Goal: Task Accomplishment & Management: Complete application form

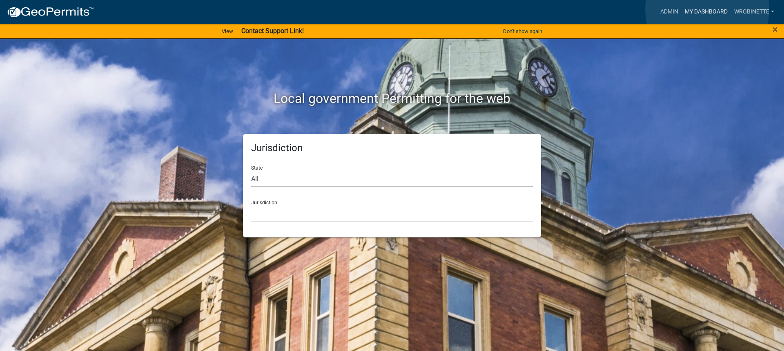
click at [707, 9] on link "My Dashboard" at bounding box center [706, 12] width 49 height 16
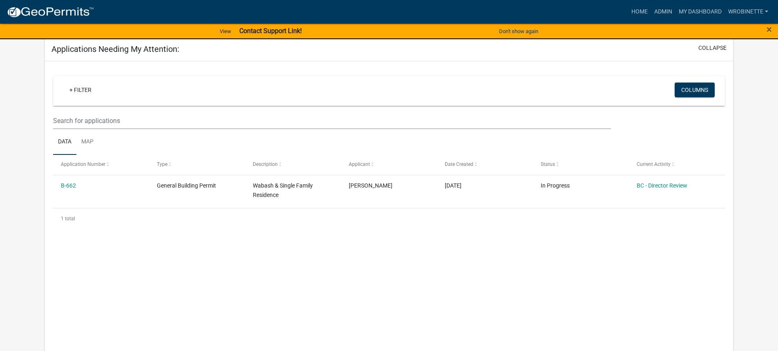
scroll to position [112, 0]
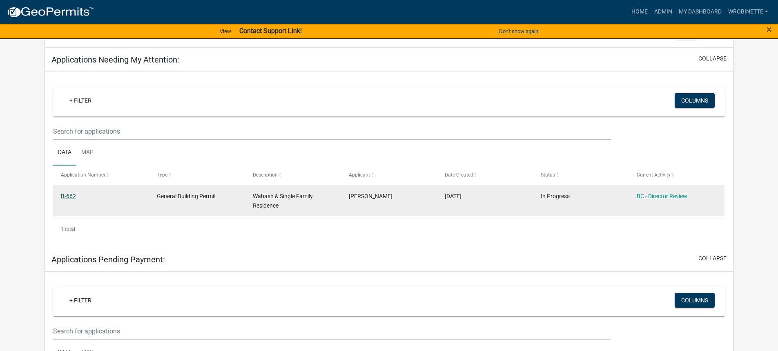
click at [69, 196] on link "B-662" at bounding box center [68, 196] width 15 height 7
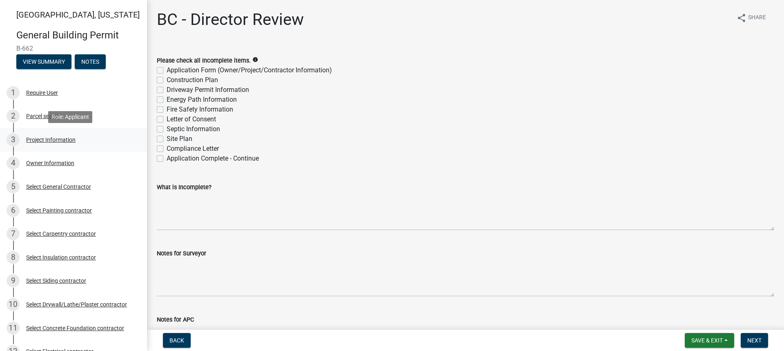
click at [53, 138] on div "Project Information" at bounding box center [50, 140] width 49 height 6
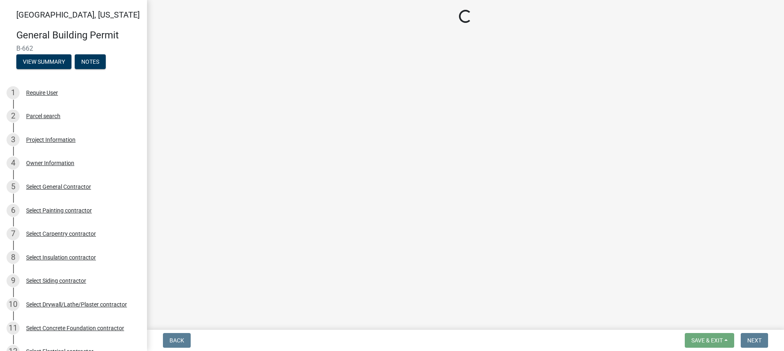
select select "f62e9ec7-2ce1-40c9-9d70-ac6e7ddc5d7c"
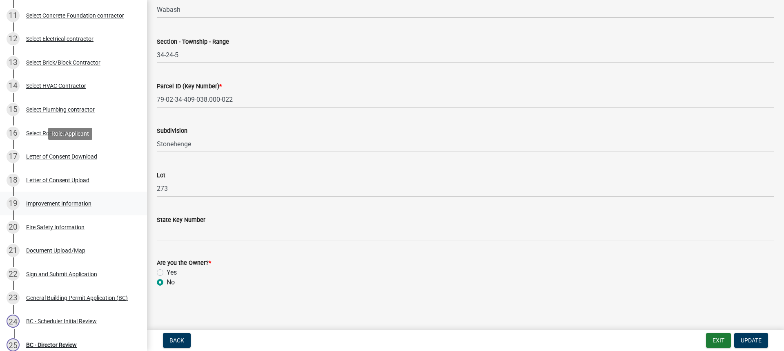
scroll to position [327, 0]
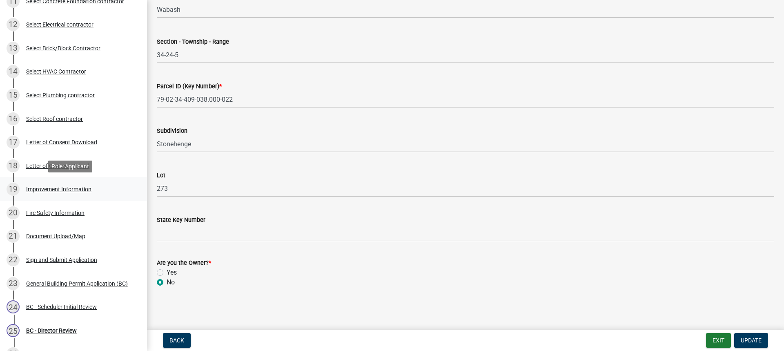
click at [69, 187] on div "Improvement Information" at bounding box center [58, 189] width 65 height 6
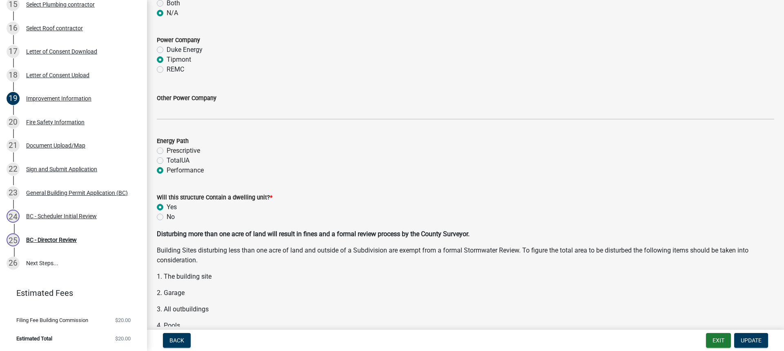
scroll to position [980, 0]
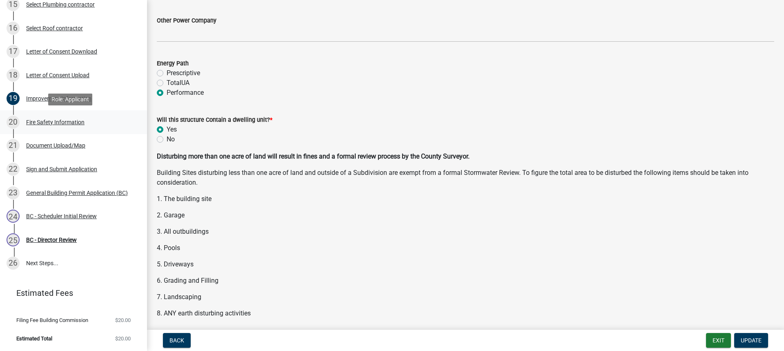
click at [65, 120] on div "Fire Safety Information" at bounding box center [55, 122] width 58 height 6
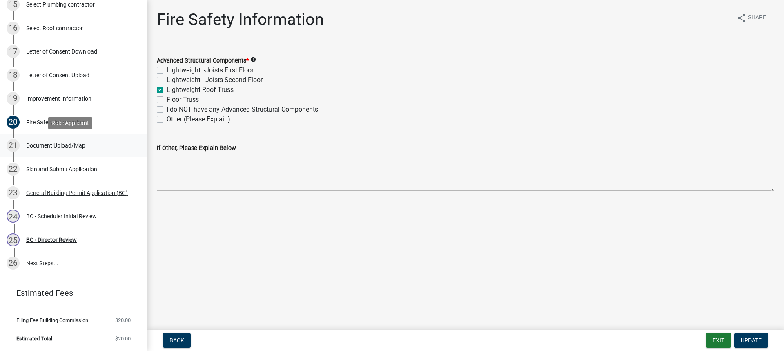
click at [49, 146] on div "Document Upload/Map" at bounding box center [55, 146] width 59 height 6
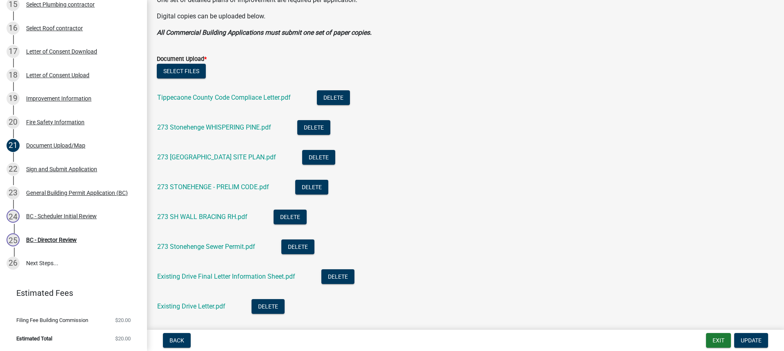
scroll to position [245, 0]
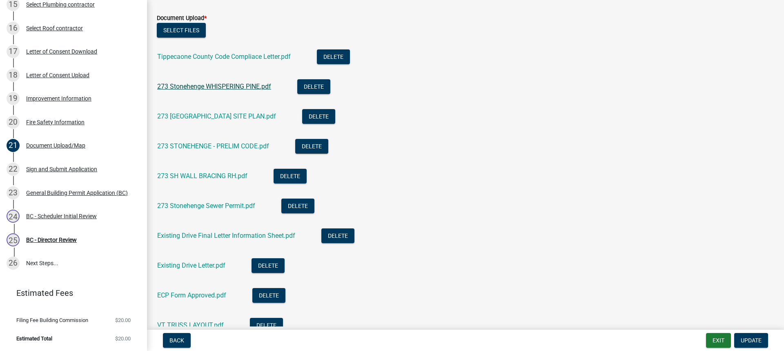
click at [214, 87] on link "273 Stonehenge WHISPERING PINE.pdf" at bounding box center [214, 87] width 114 height 8
click at [221, 112] on link "273 [GEOGRAPHIC_DATA] SITE PLAN.pdf" at bounding box center [216, 116] width 119 height 8
click at [229, 147] on link "273 STONEHENGE - PRELIM CODE.pdf" at bounding box center [213, 146] width 112 height 8
click at [210, 174] on link "273 SH WALL BRACING RH.pdf" at bounding box center [202, 176] width 90 height 8
click at [220, 203] on link "273 Stonehenge Sewer Permit.pdf" at bounding box center [206, 206] width 98 height 8
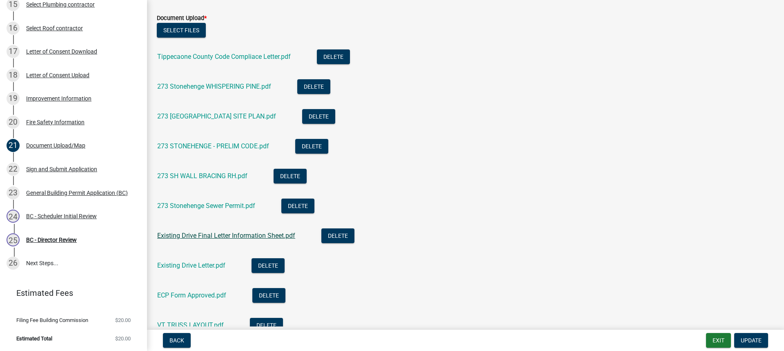
click at [215, 232] on link "Existing Drive Final Letter Information Sheet.pdf" at bounding box center [226, 236] width 138 height 8
click at [203, 266] on link "Existing Drive Letter.pdf" at bounding box center [191, 265] width 68 height 8
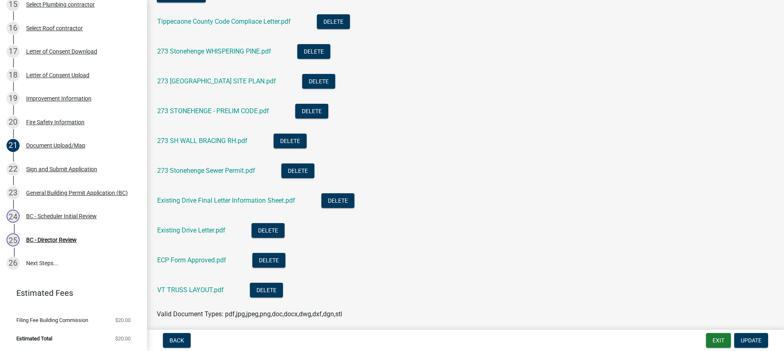
scroll to position [327, 0]
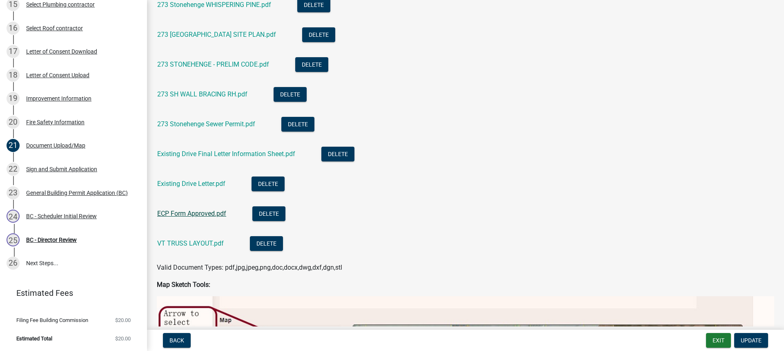
click at [194, 212] on link "ECP Form Approved.pdf" at bounding box center [191, 214] width 69 height 8
click at [184, 241] on link "VT TRUSS LAYOUT.pdf" at bounding box center [190, 243] width 67 height 8
click at [66, 214] on div "BC - Scheduler Initial Review" at bounding box center [61, 216] width 71 height 6
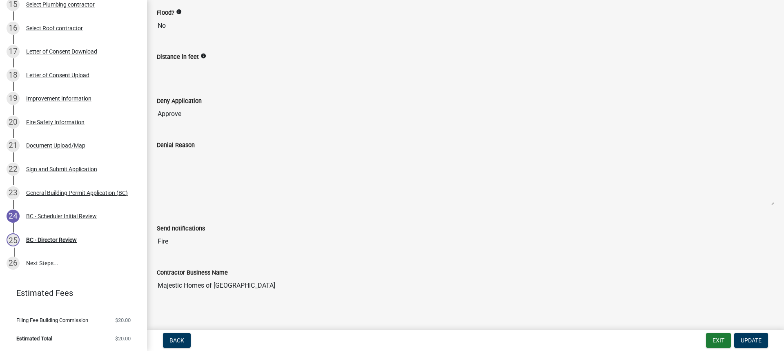
scroll to position [138, 0]
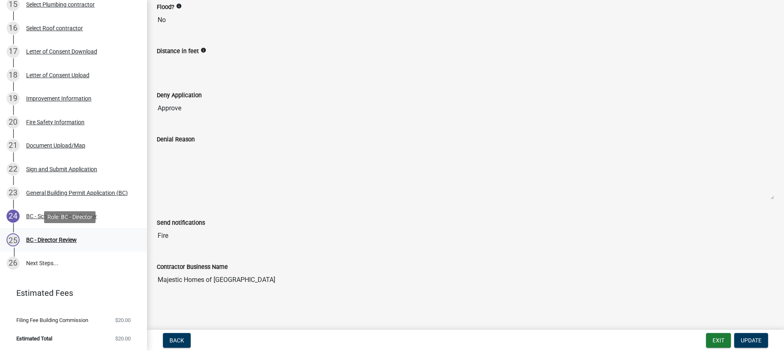
click at [58, 237] on div "BC - Director Review" at bounding box center [51, 240] width 51 height 6
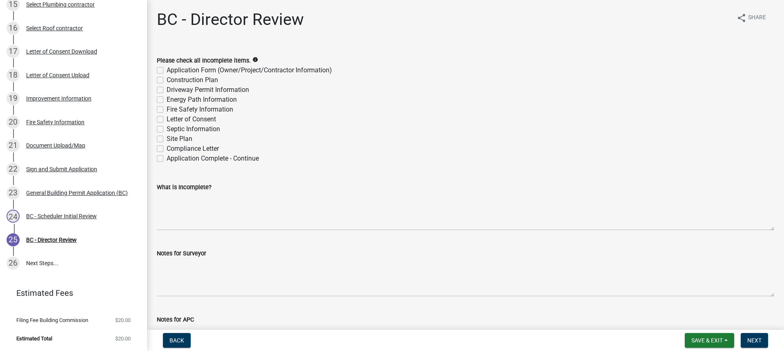
click at [167, 157] on label "Application Complete - Continue" at bounding box center [213, 159] width 92 height 10
click at [167, 157] on input "Application Complete - Continue" at bounding box center [169, 156] width 5 height 5
checkbox input "true"
checkbox input "false"
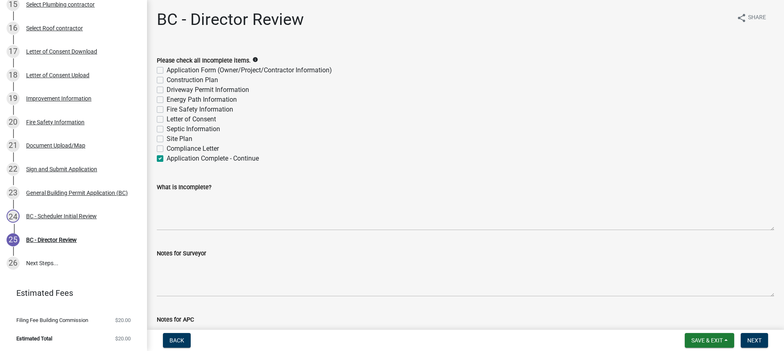
checkbox input "false"
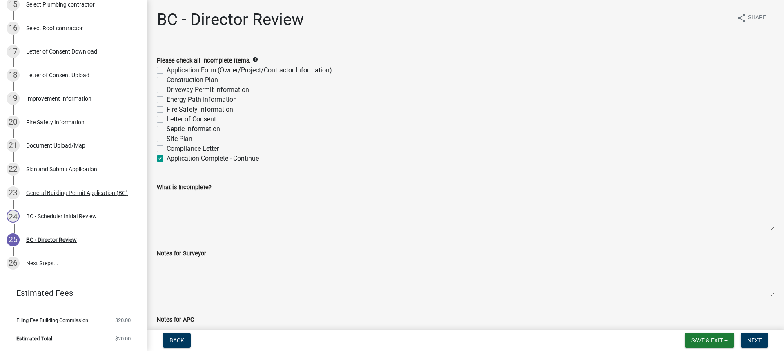
checkbox input "false"
checkbox input "true"
click at [758, 339] on span "Next" at bounding box center [754, 340] width 14 height 7
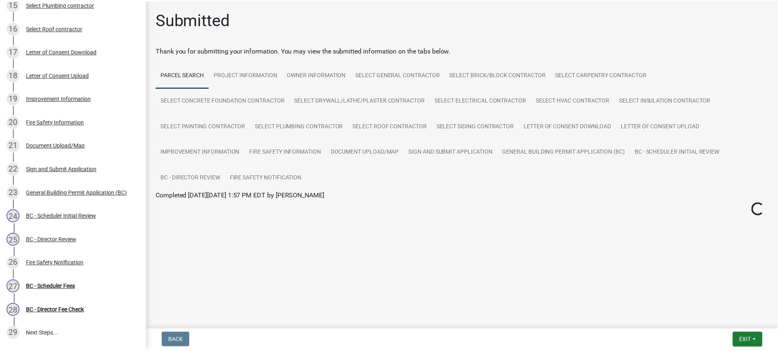
scroll to position [488, 0]
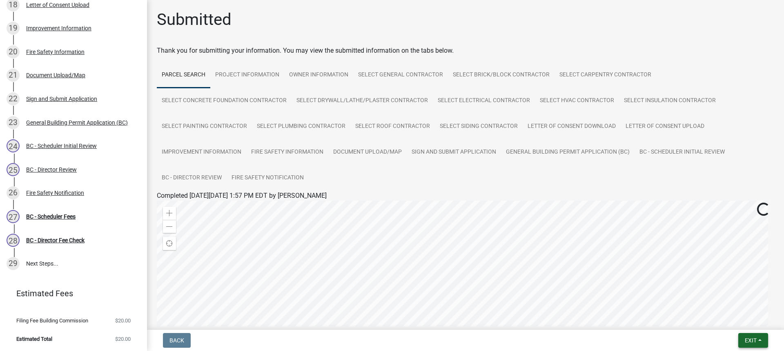
click at [743, 341] on button "Exit" at bounding box center [753, 340] width 30 height 15
click at [728, 319] on button "Save & Exit" at bounding box center [735, 319] width 65 height 20
